Goal: Task Accomplishment & Management: Manage account settings

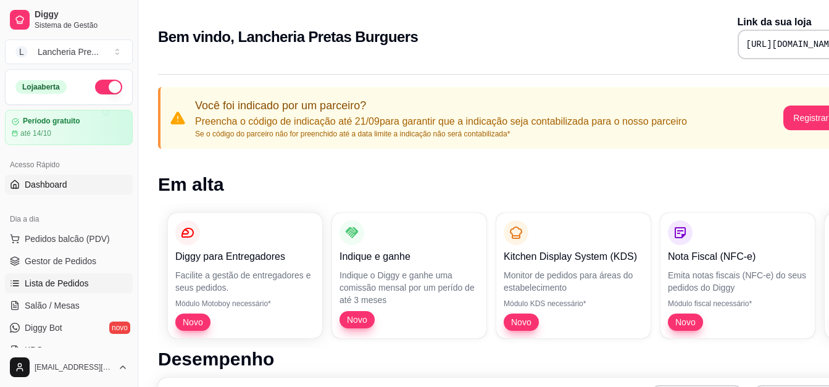
click at [66, 281] on span "Lista de Pedidos" at bounding box center [57, 283] width 64 height 12
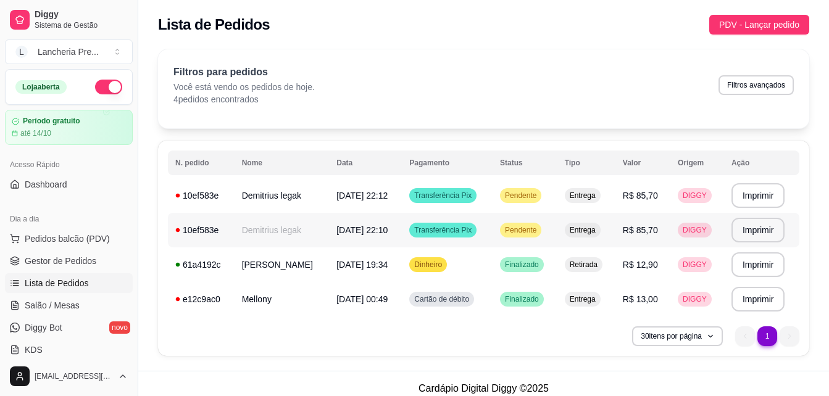
click at [286, 229] on td "Demitrius legak" at bounding box center [282, 230] width 95 height 35
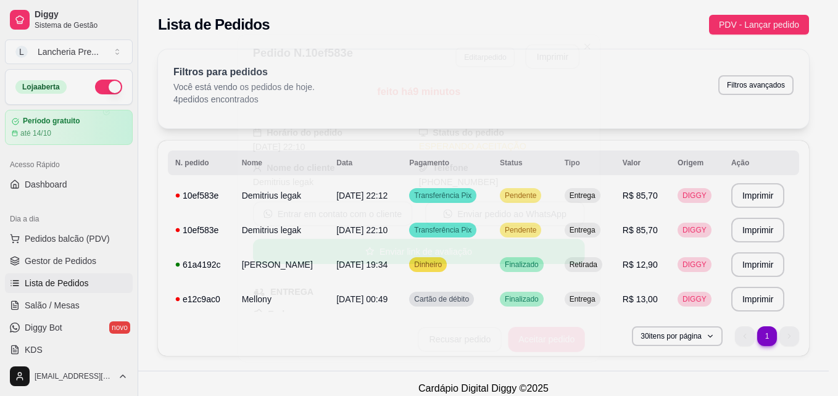
click at [286, 229] on div "feito há 9 minutos Horário do pedido 16/09/2025 22:10 Status do pedido ESPERAND…" at bounding box center [419, 199] width 332 height 228
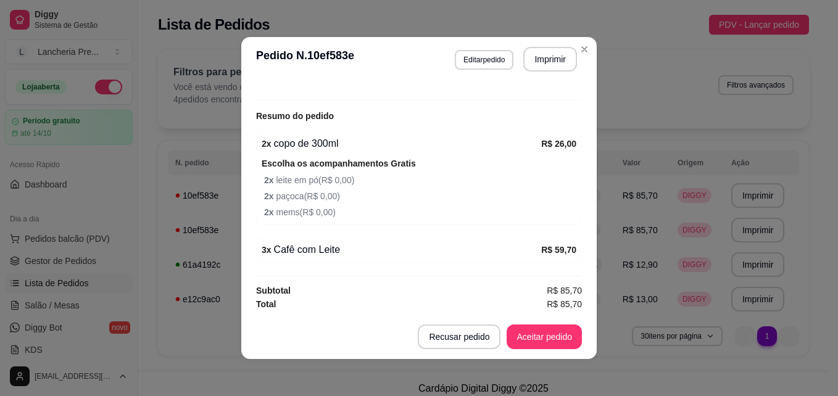
scroll to position [362, 0]
click at [517, 335] on button "Aceitar pedido" at bounding box center [544, 337] width 73 height 24
click at [536, 338] on button "Mover para preparo" at bounding box center [535, 337] width 96 height 25
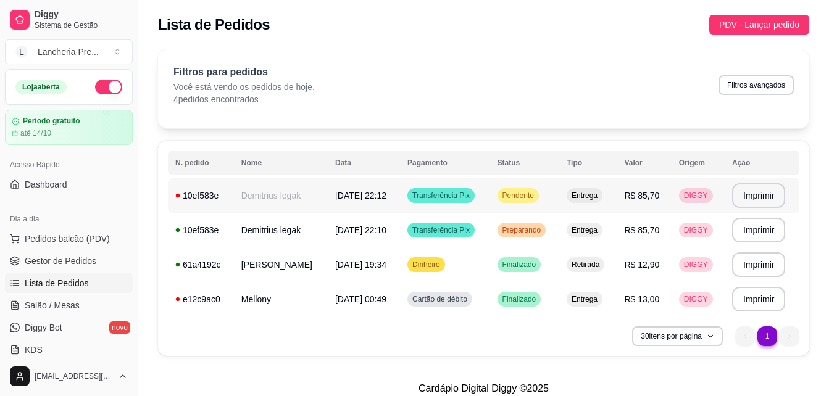
click at [522, 192] on span "Pendente" at bounding box center [518, 196] width 36 height 10
click at [498, 217] on td "Preparando" at bounding box center [524, 230] width 69 height 35
click at [89, 330] on link "Diggy Bot novo" at bounding box center [69, 328] width 128 height 20
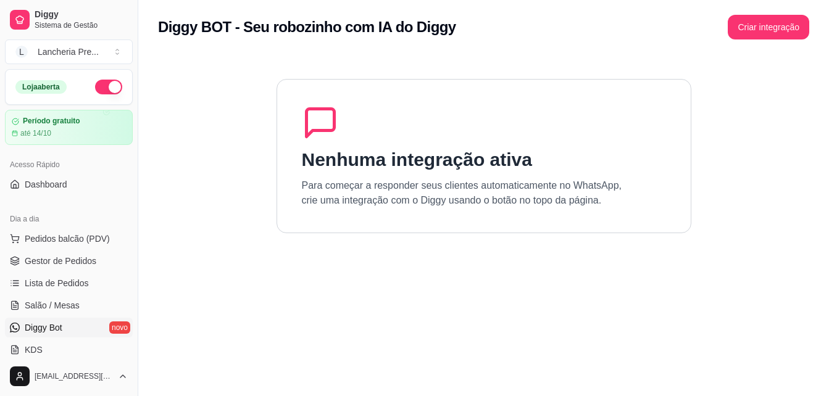
click at [89, 330] on link "Diggy Bot novo" at bounding box center [69, 328] width 128 height 20
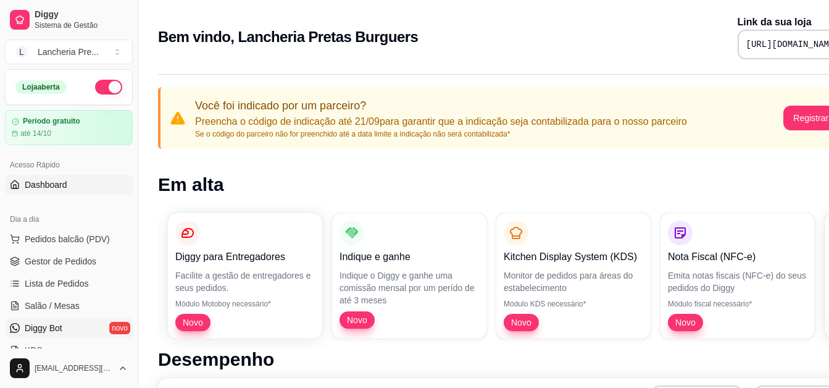
click at [75, 325] on link "Diggy Bot novo" at bounding box center [69, 328] width 128 height 20
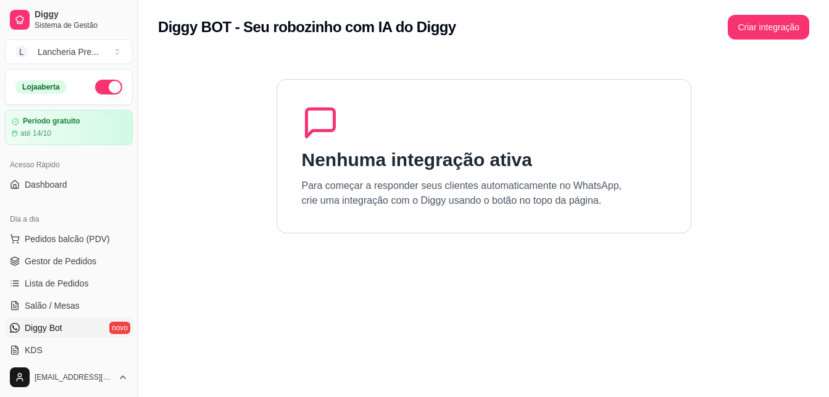
click at [75, 325] on link "Diggy Bot novo" at bounding box center [69, 328] width 128 height 20
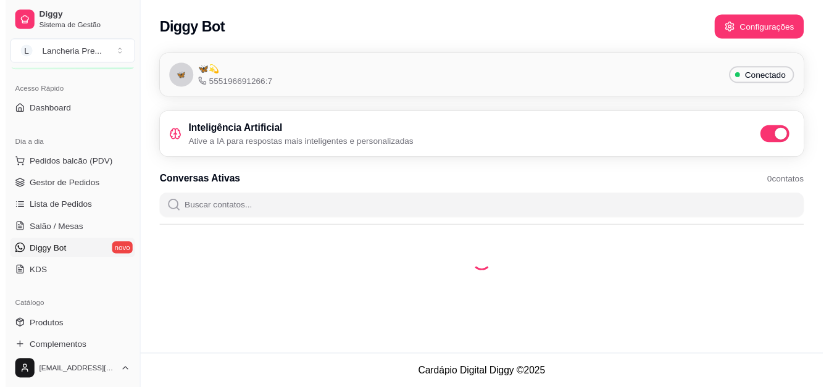
scroll to position [99, 0]
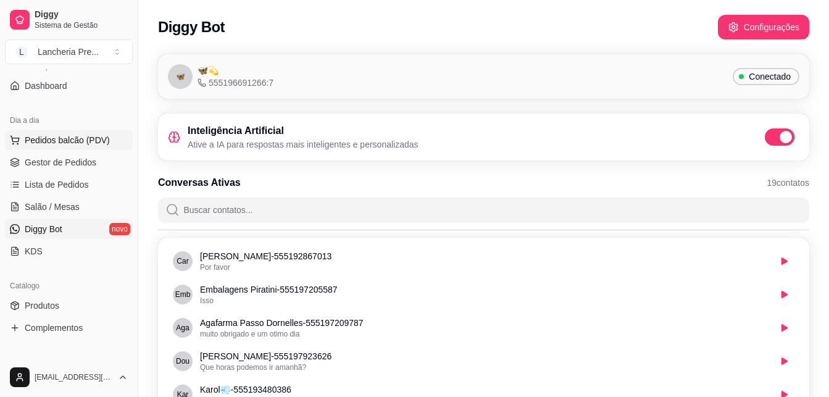
click at [84, 149] on button "Pedidos balcão (PDV)" at bounding box center [69, 140] width 128 height 20
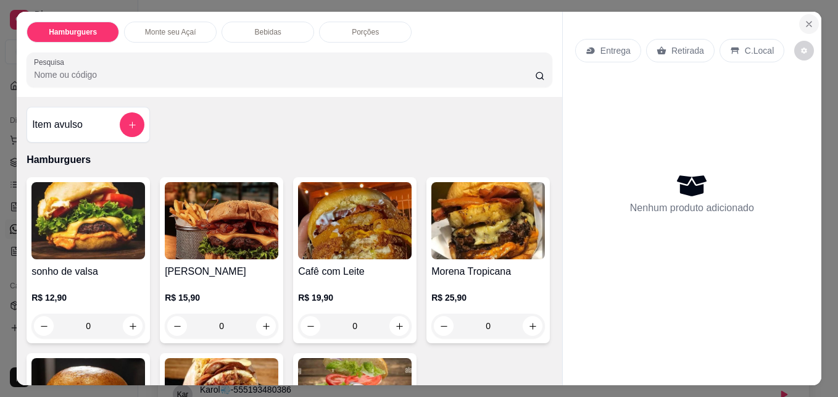
click at [812, 19] on button "Close" at bounding box center [810, 24] width 20 height 20
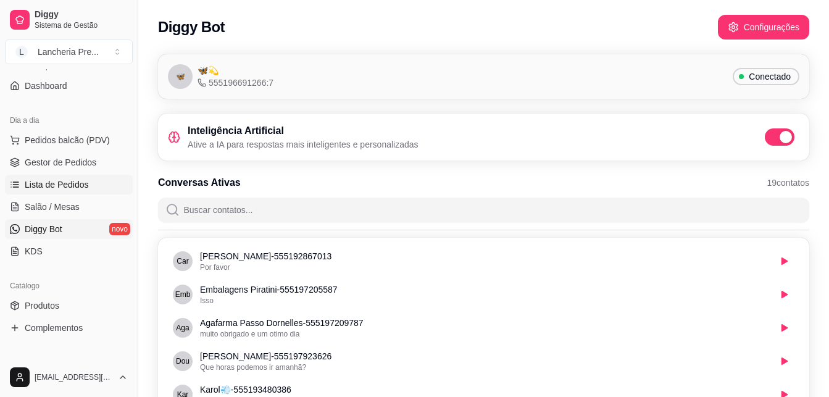
click at [57, 183] on span "Lista de Pedidos" at bounding box center [57, 184] width 64 height 12
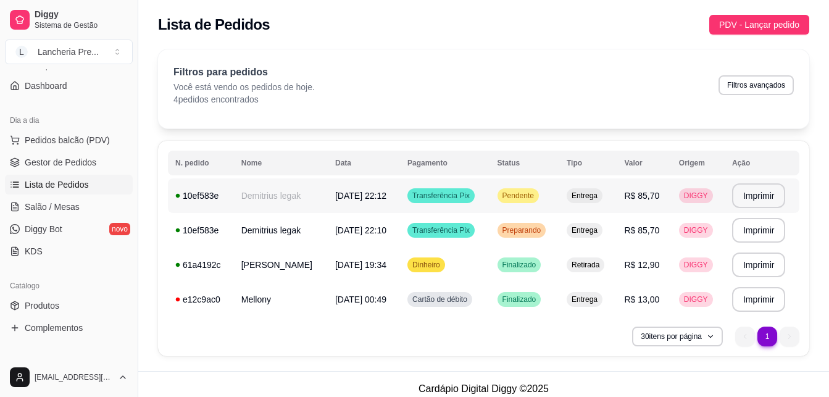
click at [509, 196] on span "Pendente" at bounding box center [518, 196] width 36 height 10
click at [115, 225] on link "Diggy Bot novo" at bounding box center [69, 229] width 128 height 20
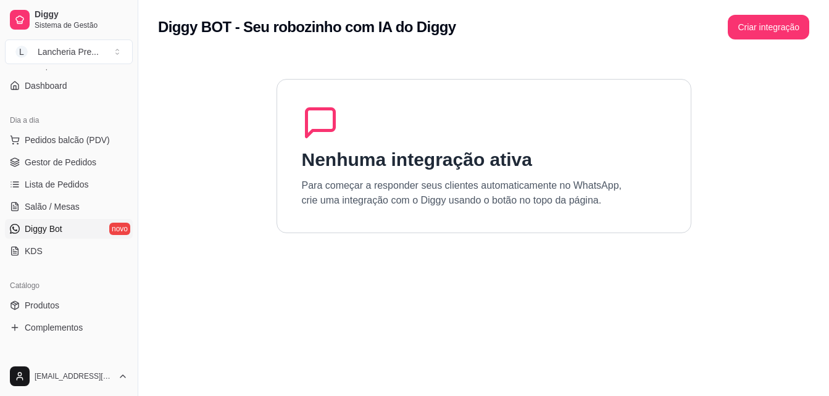
click at [115, 225] on link "Diggy Bot novo" at bounding box center [69, 229] width 128 height 20
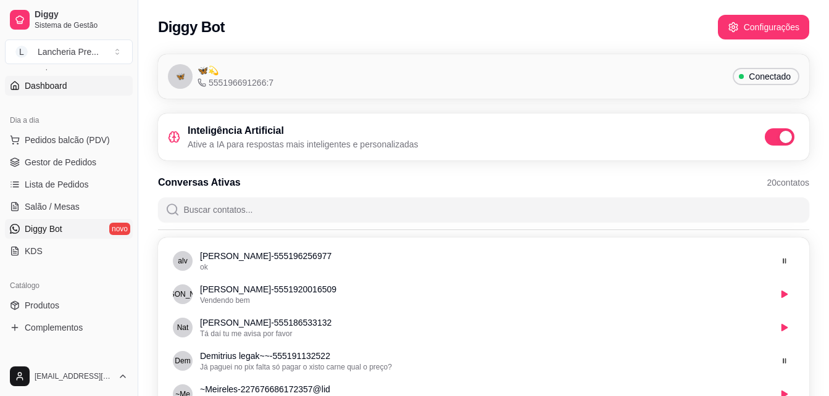
drag, startPoint x: 115, startPoint y: 225, endPoint x: 49, endPoint y: 90, distance: 150.5
click at [49, 90] on div "Loja aberta Período gratuito até 14/10 Acesso Rápido Dashboard Dia a dia Pedido…" at bounding box center [69, 213] width 138 height 288
click at [49, 90] on span "Dashboard" at bounding box center [46, 86] width 43 height 12
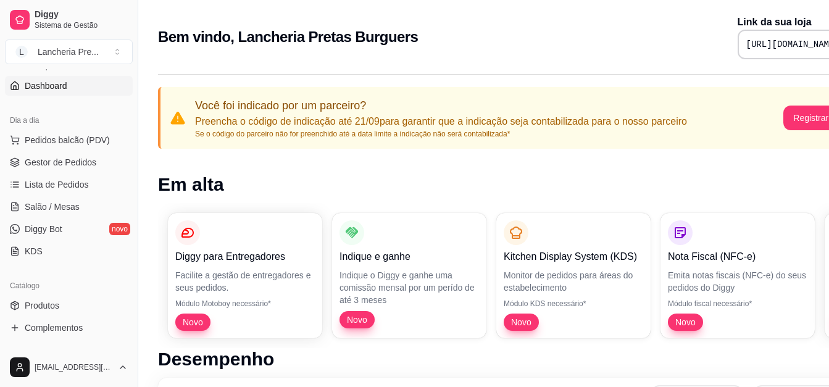
click at [49, 90] on span "Dashboard" at bounding box center [46, 86] width 43 height 12
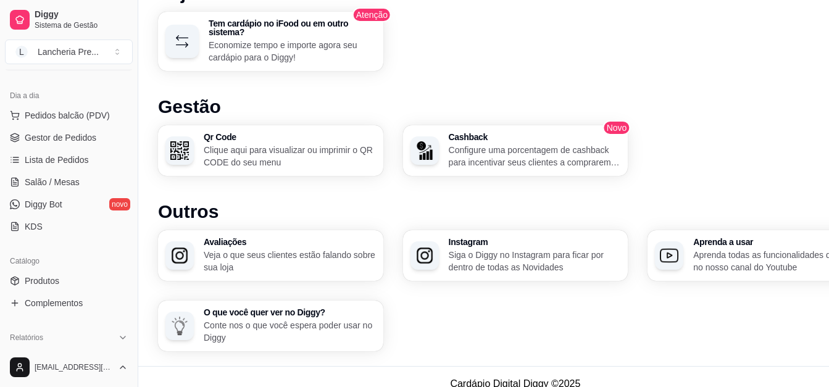
scroll to position [795, 0]
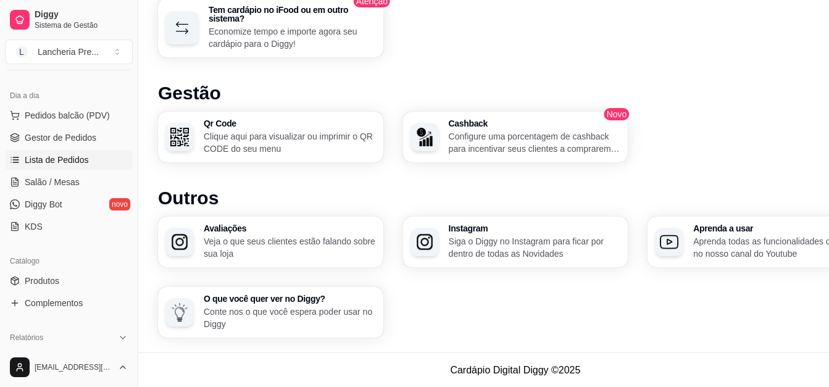
click at [91, 161] on link "Lista de Pedidos" at bounding box center [69, 160] width 128 height 20
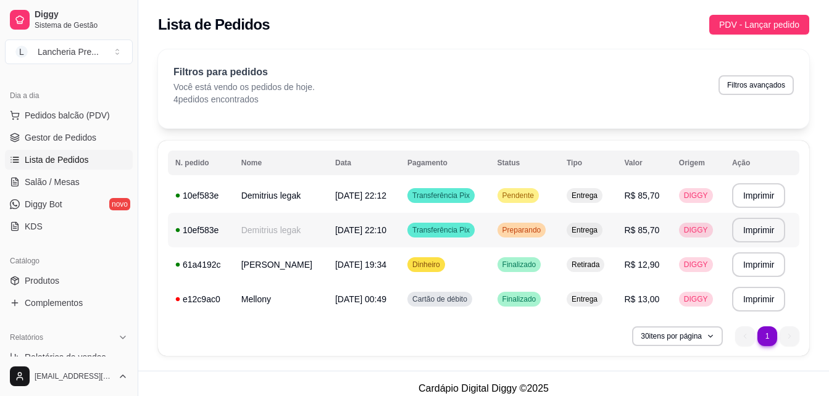
click at [593, 236] on div "Entrega" at bounding box center [585, 230] width 36 height 15
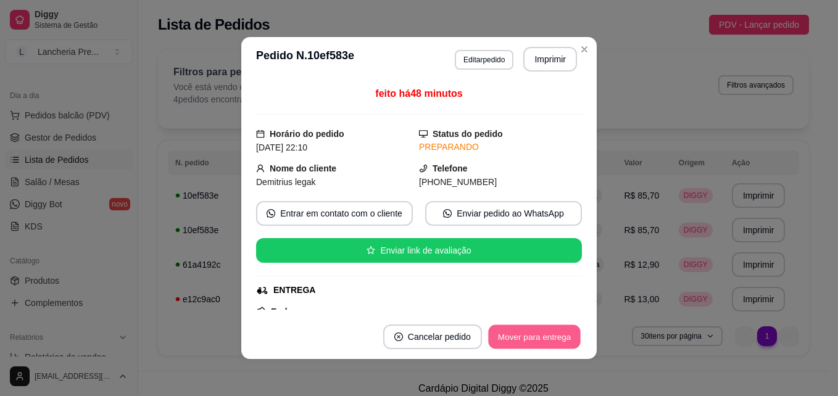
click at [539, 332] on button "Mover para entrega" at bounding box center [534, 337] width 93 height 24
click at [527, 344] on button "Mover para finalizado" at bounding box center [531, 337] width 102 height 25
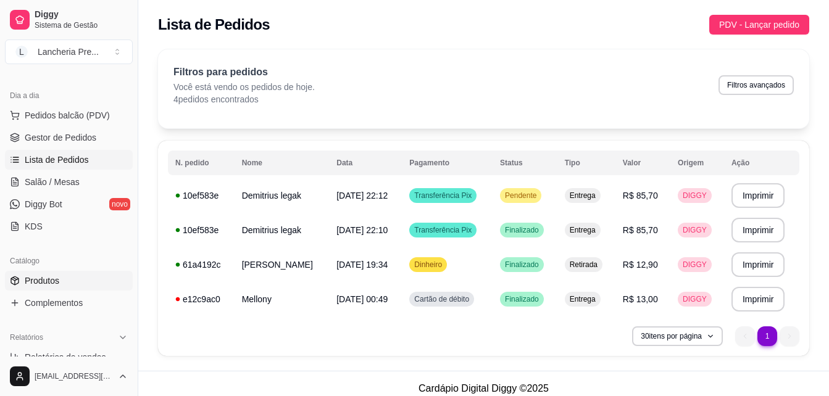
click at [85, 282] on link "Produtos" at bounding box center [69, 281] width 128 height 20
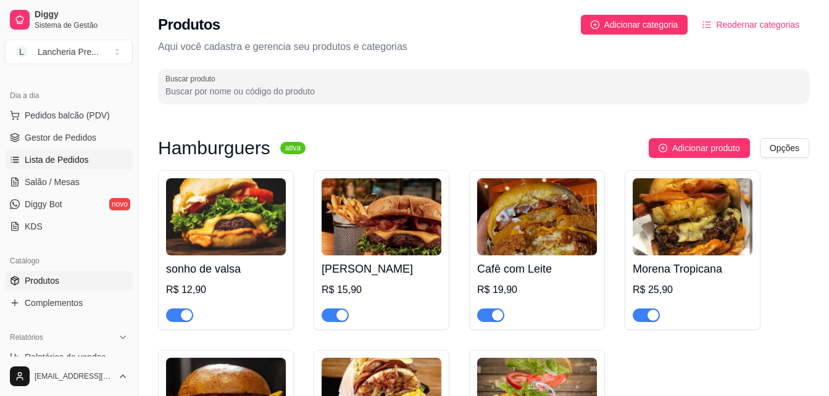
click at [71, 159] on span "Lista de Pedidos" at bounding box center [57, 160] width 64 height 12
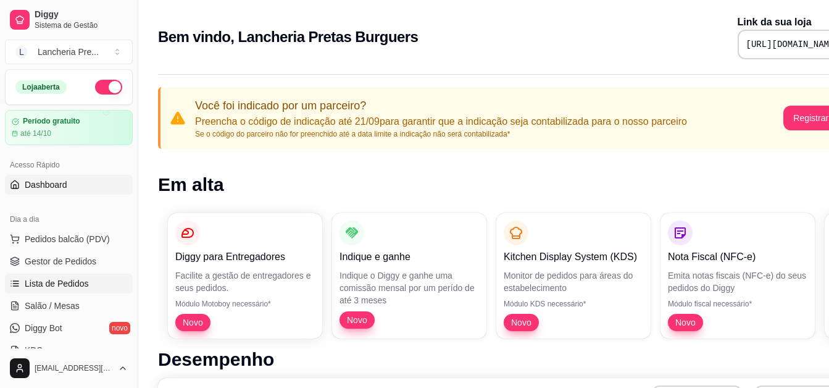
click at [91, 285] on link "Lista de Pedidos" at bounding box center [69, 284] width 128 height 20
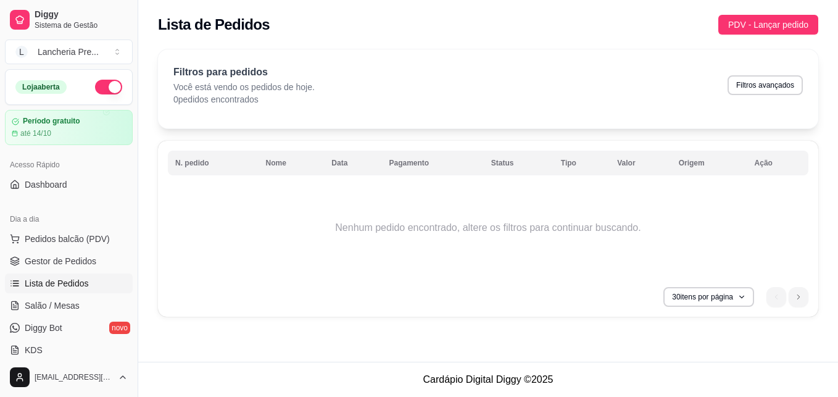
click at [91, 285] on link "Lista de Pedidos" at bounding box center [69, 284] width 128 height 20
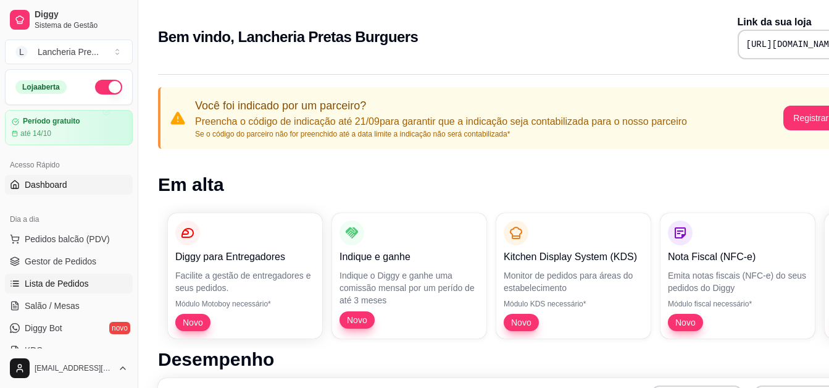
click at [94, 279] on link "Lista de Pedidos" at bounding box center [69, 284] width 128 height 20
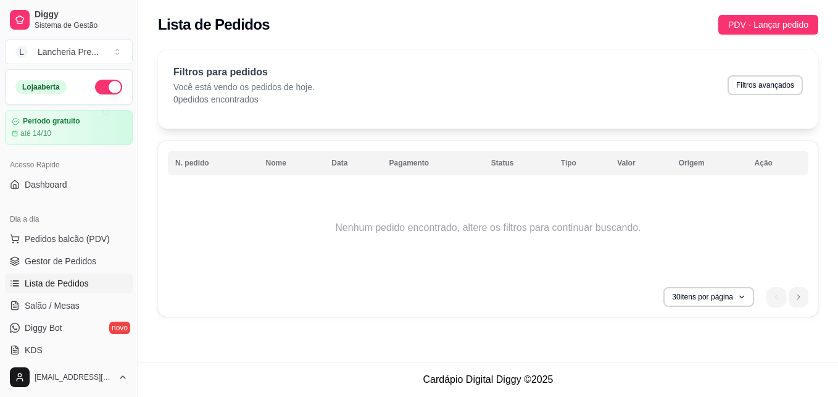
click at [94, 279] on link "Lista de Pedidos" at bounding box center [69, 284] width 128 height 20
click at [88, 348] on link "KDS" at bounding box center [69, 350] width 128 height 20
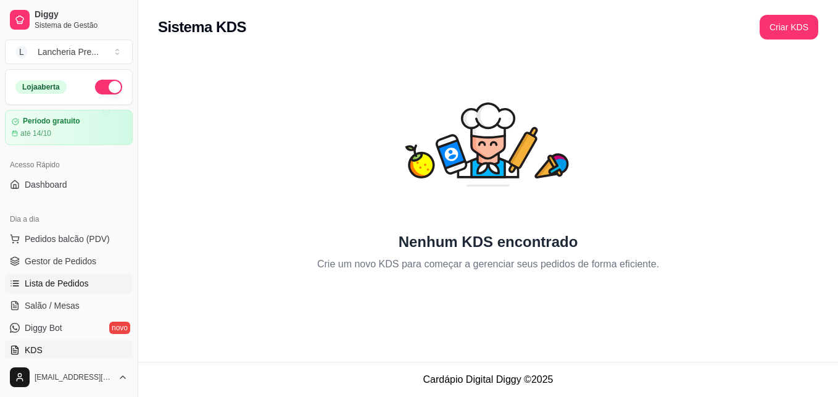
click at [61, 288] on span "Lista de Pedidos" at bounding box center [57, 283] width 64 height 12
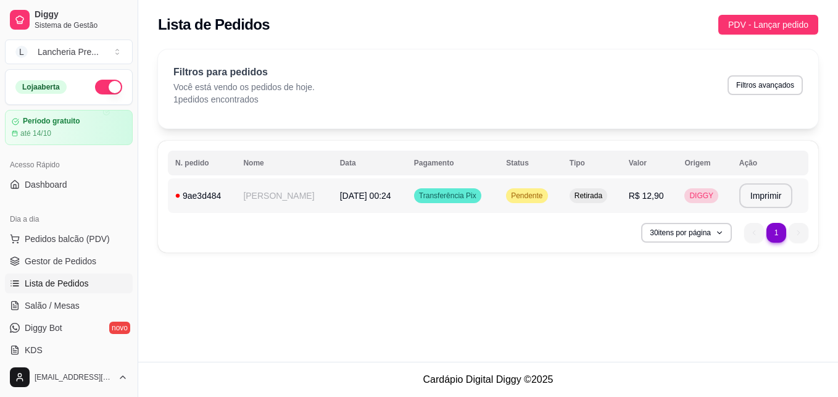
click at [364, 194] on span "[DATE] 00:24" at bounding box center [365, 196] width 51 height 10
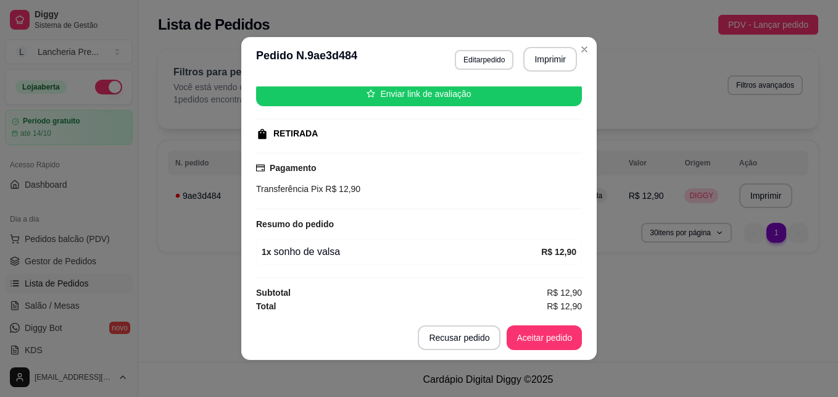
scroll to position [159, 0]
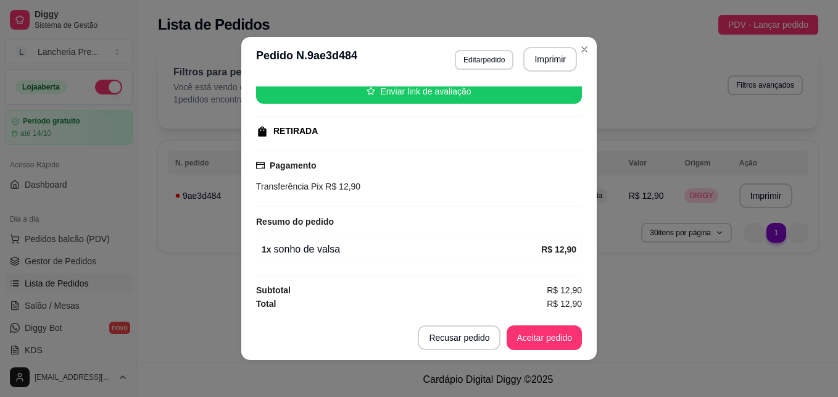
click at [519, 321] on footer "Recusar pedido Aceitar pedido" at bounding box center [419, 338] width 356 height 44
click at [525, 333] on button "Aceitar pedido" at bounding box center [544, 338] width 73 height 24
click at [524, 343] on button "Mover para preparo" at bounding box center [534, 338] width 93 height 24
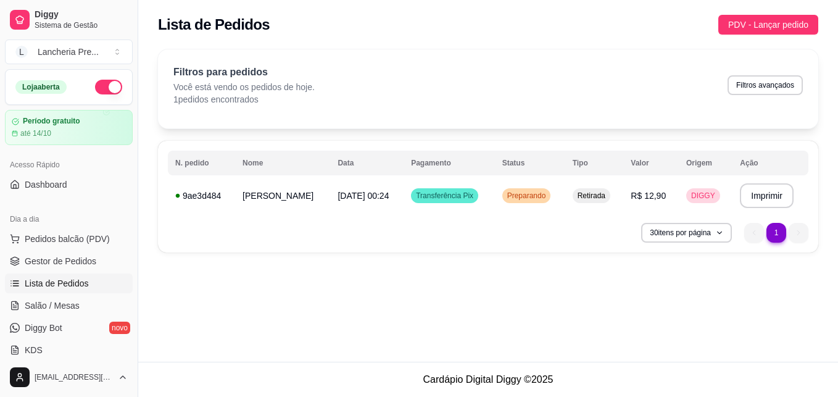
click at [546, 317] on div "**********" at bounding box center [488, 181] width 700 height 362
click at [309, 114] on div "Filtros para pedidos Você está vendo os pedidos de hoje. 1 pedidos encontrados …" at bounding box center [488, 88] width 661 height 79
click at [562, 298] on div "**********" at bounding box center [488, 181] width 700 height 362
drag, startPoint x: 562, startPoint y: 299, endPoint x: 559, endPoint y: 287, distance: 12.0
click at [559, 287] on div "**********" at bounding box center [488, 181] width 700 height 362
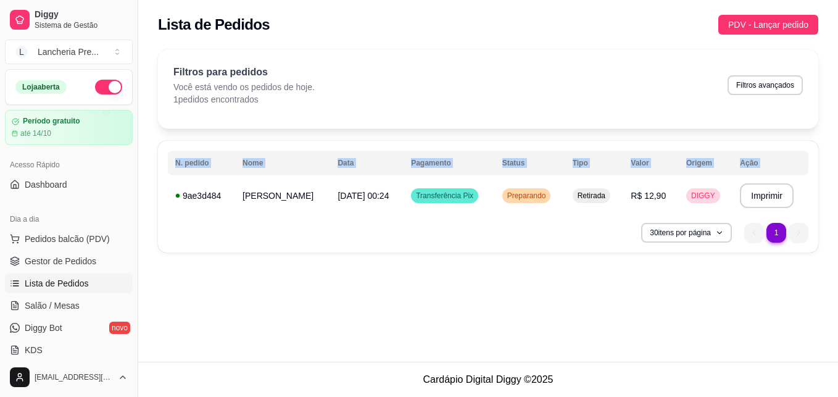
click at [773, 224] on li "1" at bounding box center [776, 232] width 19 height 19
click at [780, 224] on li "1" at bounding box center [777, 233] width 20 height 20
click at [780, 224] on li "1" at bounding box center [776, 232] width 19 height 19
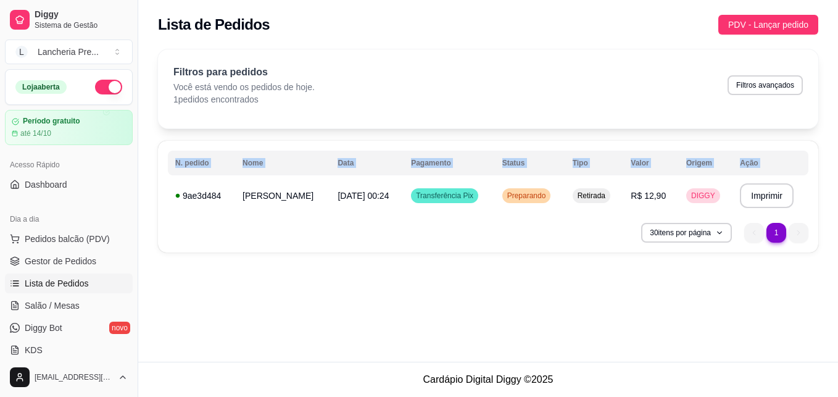
click at [370, 361] on div "**********" at bounding box center [488, 181] width 700 height 362
click at [482, 233] on div "30 itens por página 1 1" at bounding box center [488, 233] width 641 height 20
drag, startPoint x: 482, startPoint y: 233, endPoint x: 423, endPoint y: 60, distance: 183.3
click at [423, 60] on div "Filtros para pedidos Você está vendo os pedidos de hoje. 1 pedidos encontrados …" at bounding box center [488, 88] width 661 height 79
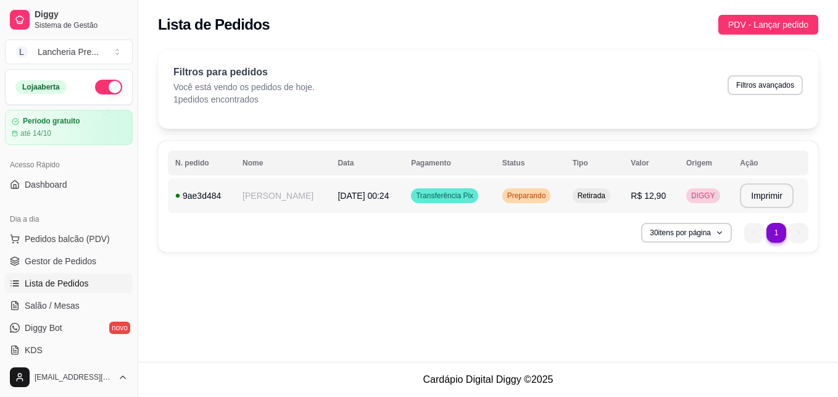
click at [267, 208] on td "[PERSON_NAME]" at bounding box center [282, 195] width 95 height 35
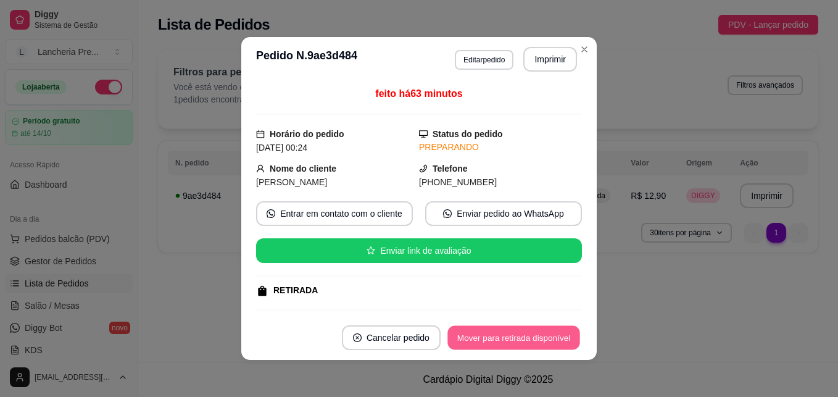
click at [558, 327] on button "Mover para retirada disponível" at bounding box center [514, 338] width 132 height 24
click at [554, 332] on button "Mover para finalizado" at bounding box center [531, 337] width 102 height 25
